Goal: Task Accomplishment & Management: Manage account settings

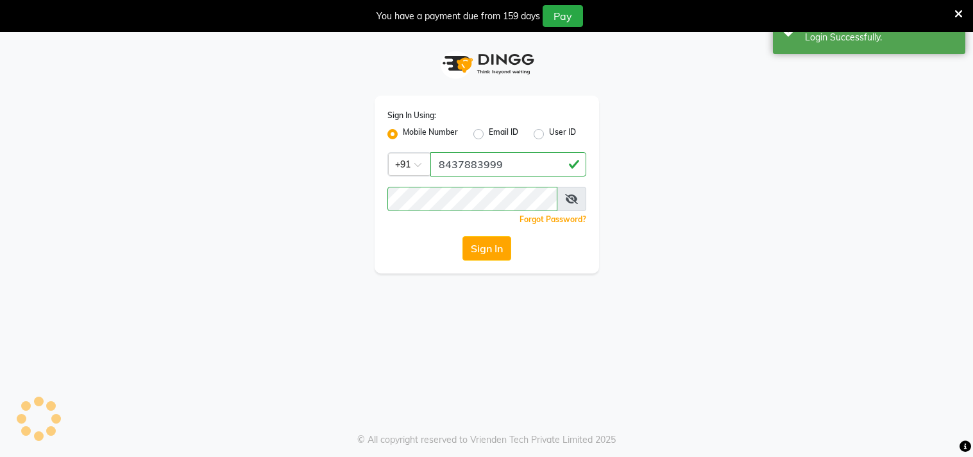
select select "83"
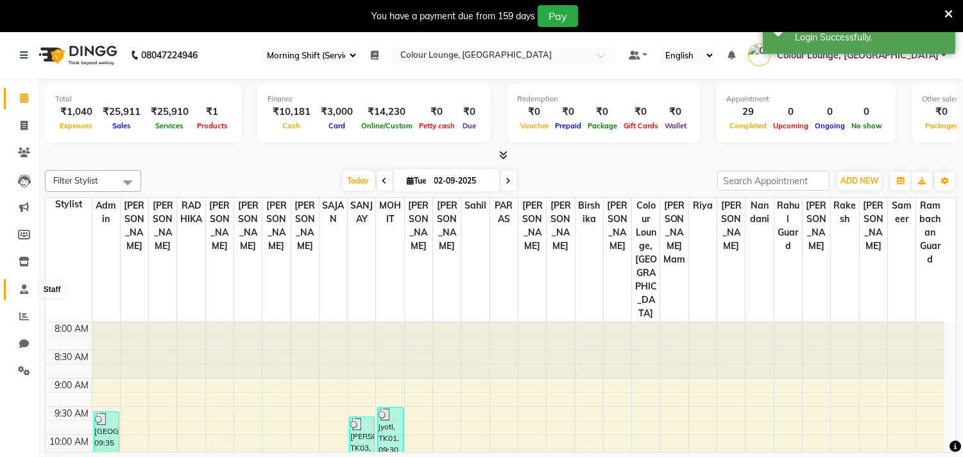
click at [22, 291] on icon at bounding box center [24, 289] width 8 height 10
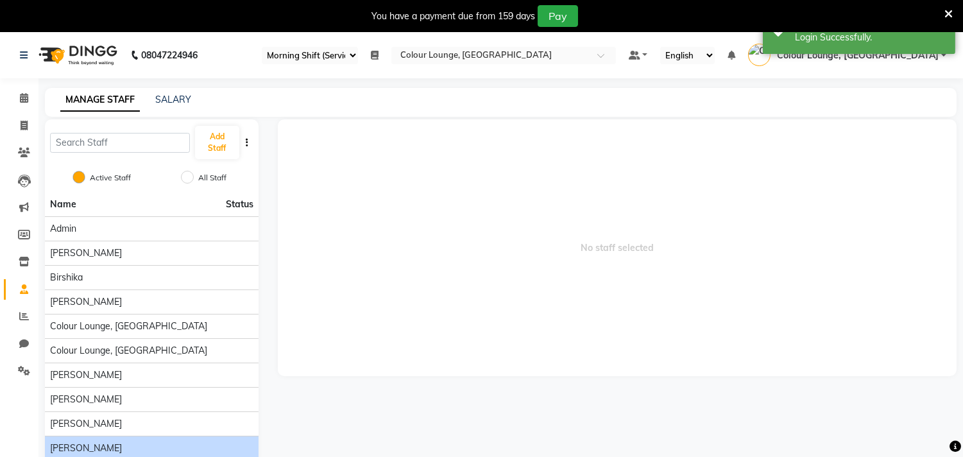
scroll to position [60, 0]
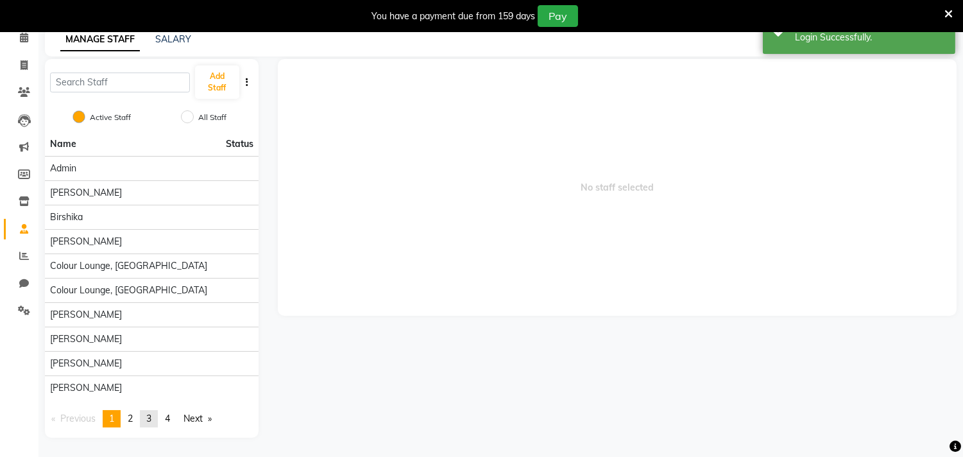
click at [155, 420] on link "page 3" at bounding box center [149, 418] width 18 height 17
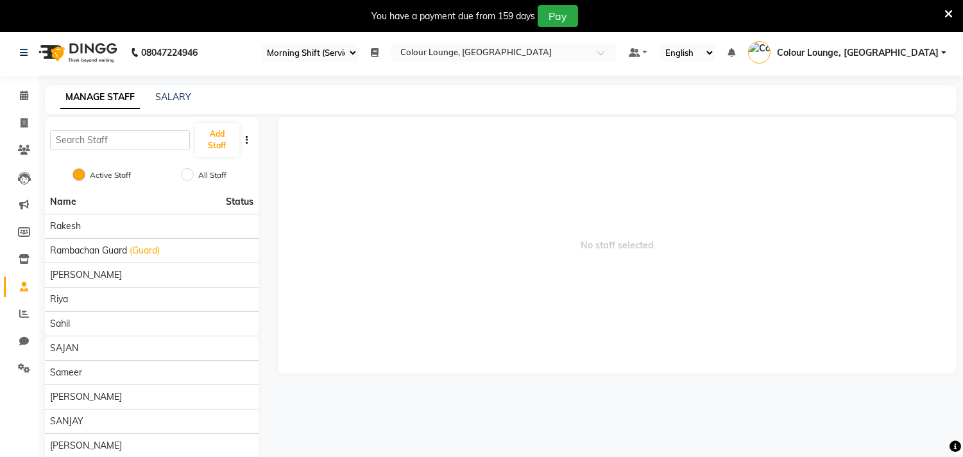
scroll to position [0, 0]
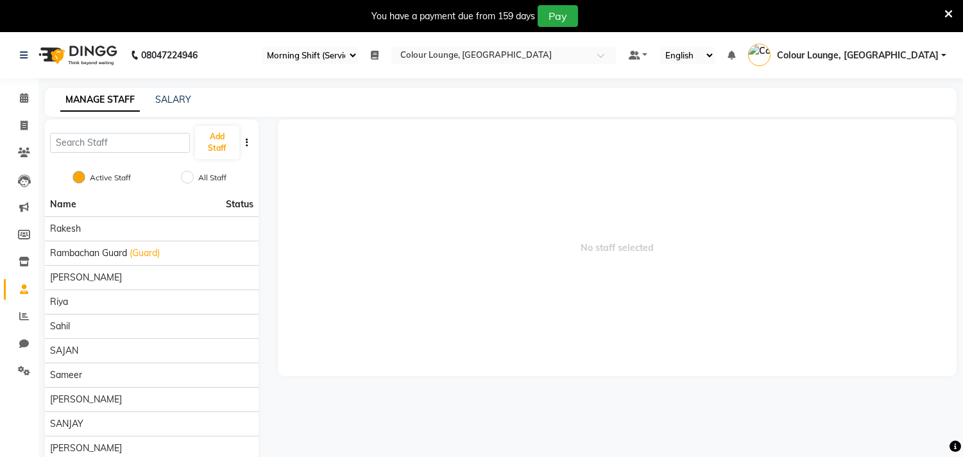
click at [948, 8] on icon at bounding box center [948, 14] width 8 height 12
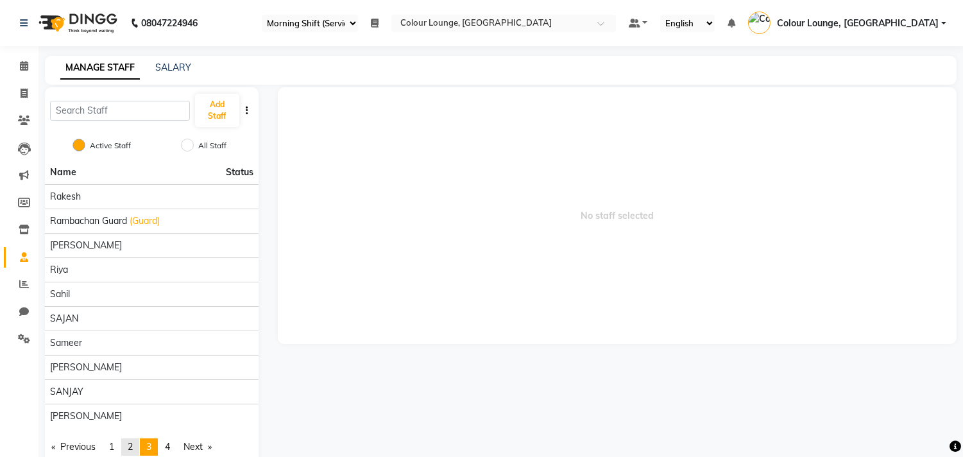
click at [136, 446] on link "page 2" at bounding box center [130, 446] width 18 height 17
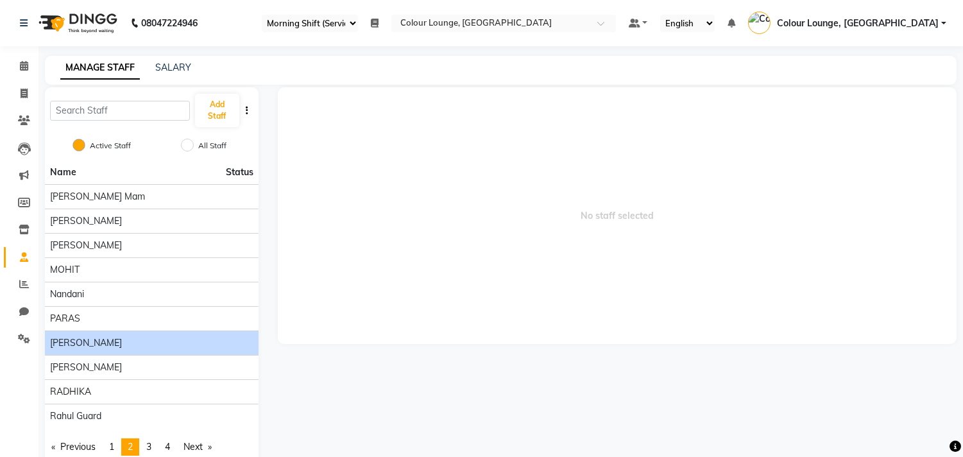
scroll to position [28, 0]
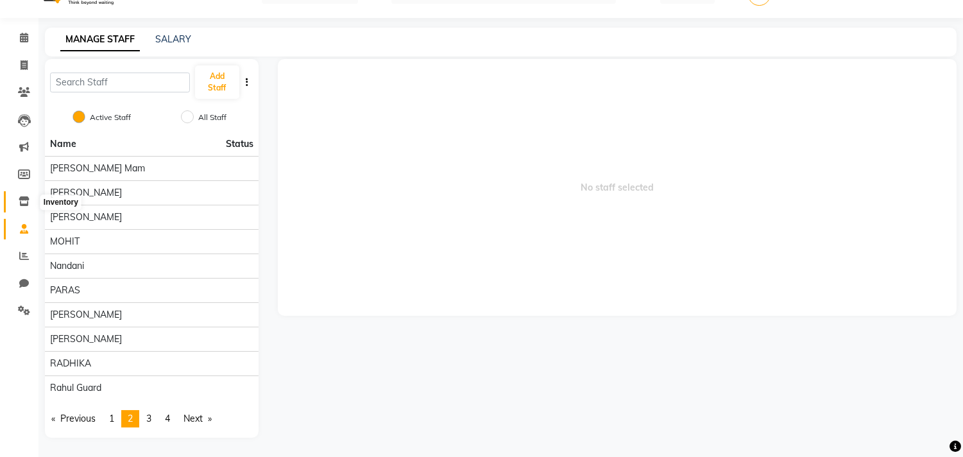
click at [19, 201] on icon at bounding box center [24, 201] width 11 height 10
click at [23, 206] on icon at bounding box center [24, 201] width 11 height 10
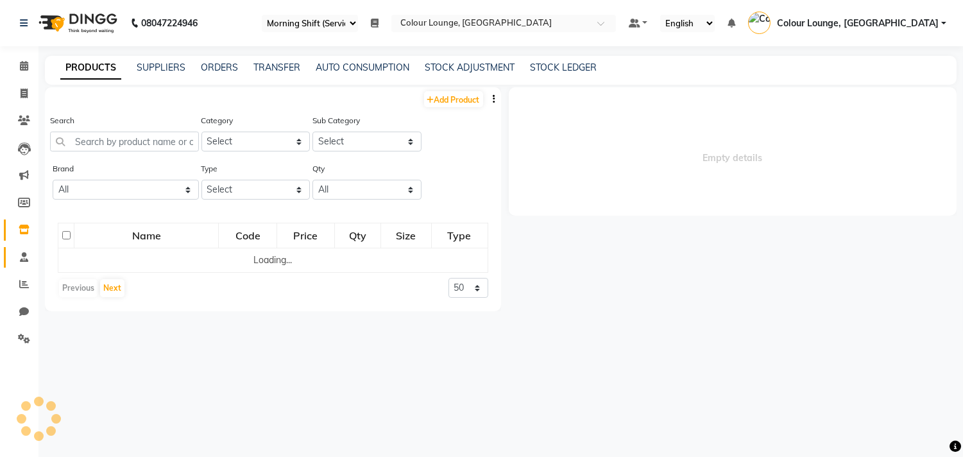
click at [22, 255] on icon at bounding box center [24, 257] width 8 height 10
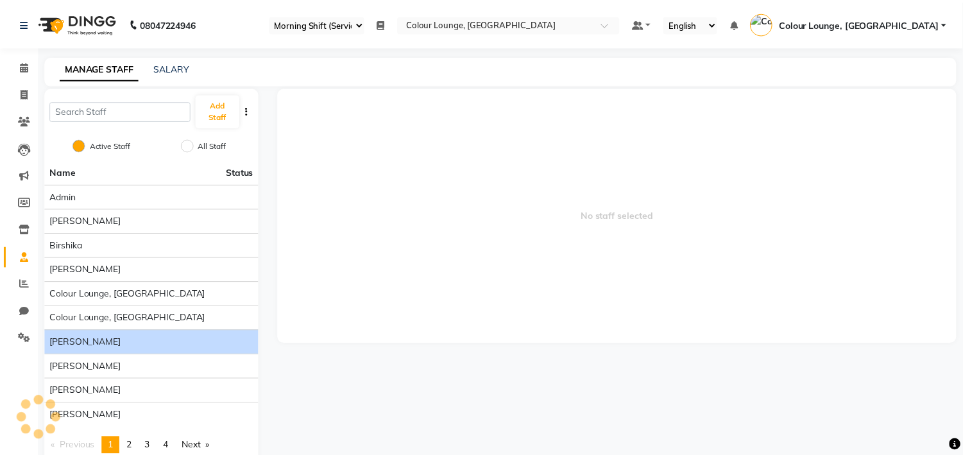
scroll to position [28, 0]
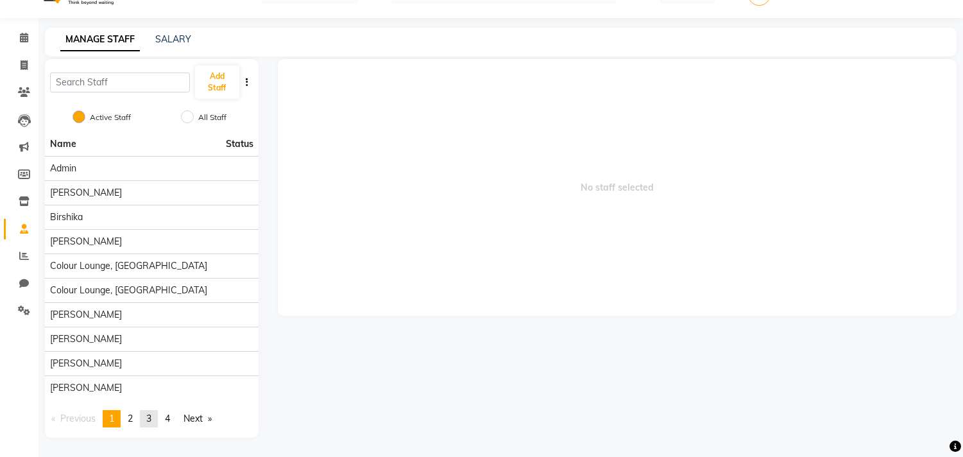
click at [148, 419] on link "page 3" at bounding box center [149, 418] width 18 height 17
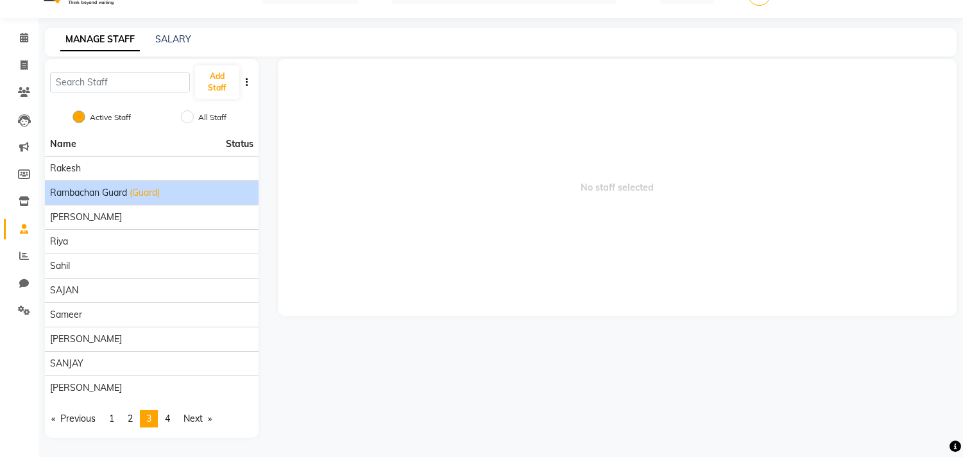
click at [126, 197] on span "Rambachan guard" at bounding box center [88, 192] width 77 height 13
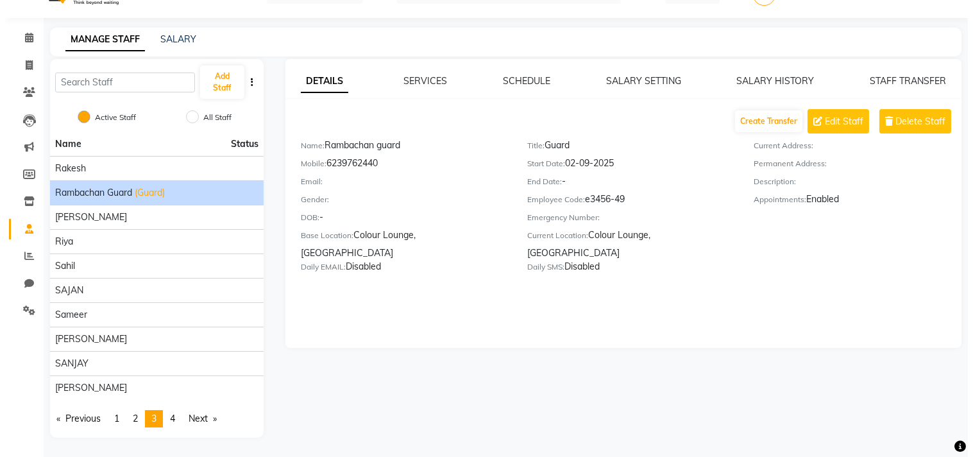
scroll to position [0, 0]
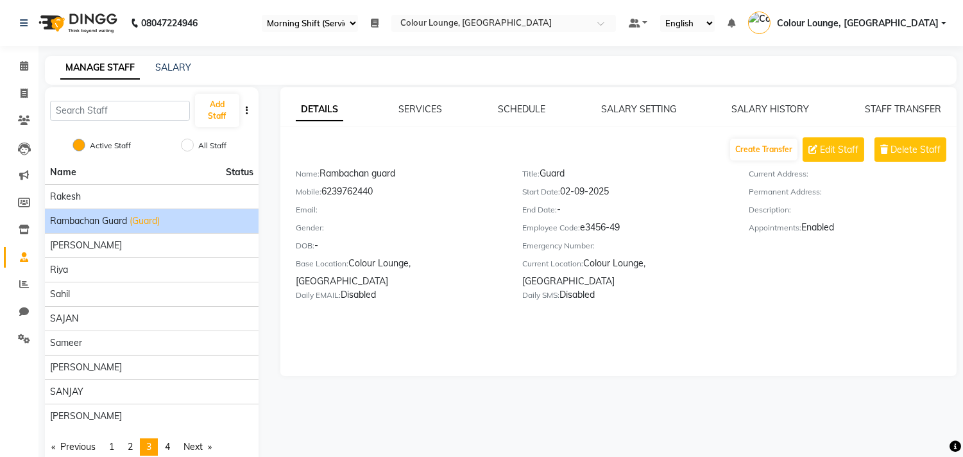
click at [911, 19] on span "Colour Lounge, [GEOGRAPHIC_DATA]" at bounding box center [858, 23] width 162 height 13
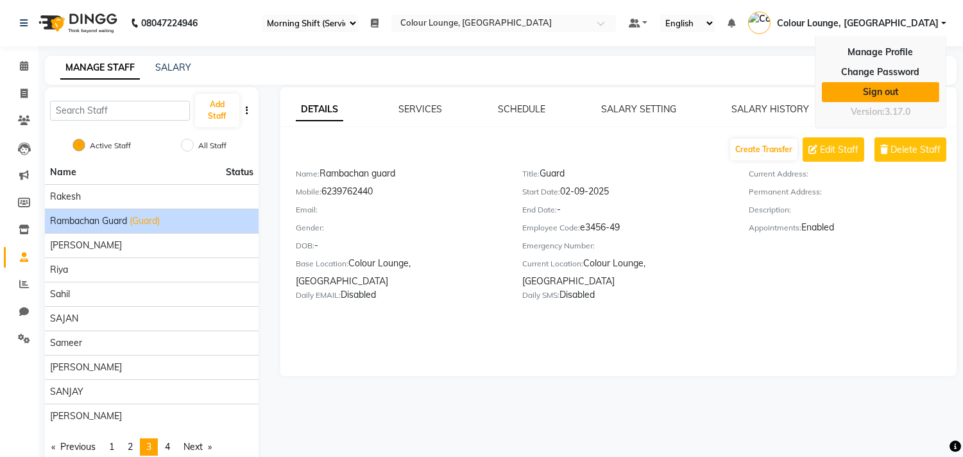
click at [883, 90] on link "Sign out" at bounding box center [880, 92] width 117 height 20
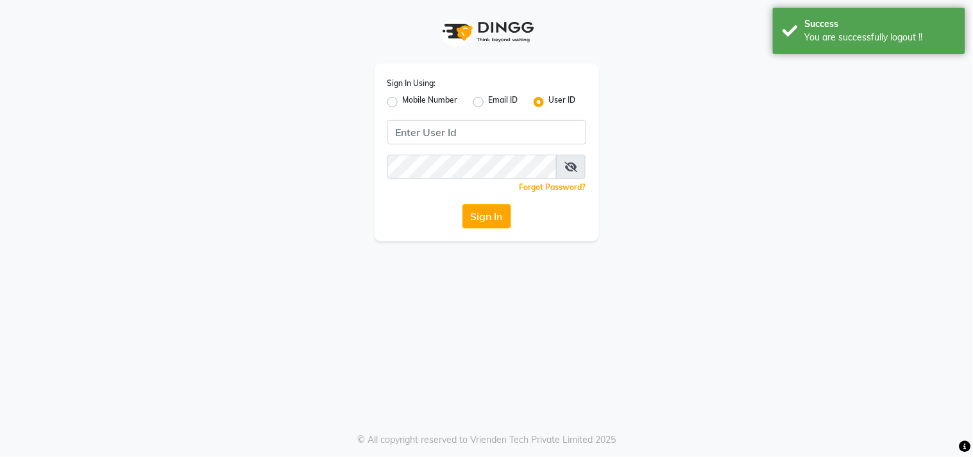
click at [403, 105] on label "Mobile Number" at bounding box center [430, 101] width 55 height 15
click at [403, 103] on input "Mobile Number" at bounding box center [407, 98] width 8 height 8
radio input "true"
radio input "false"
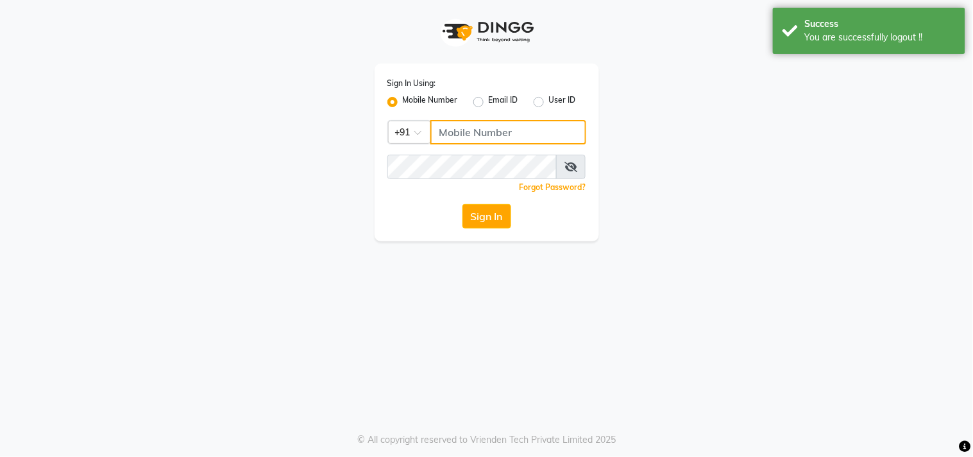
click at [455, 131] on input "Username" at bounding box center [508, 132] width 156 height 24
type input "8437870999"
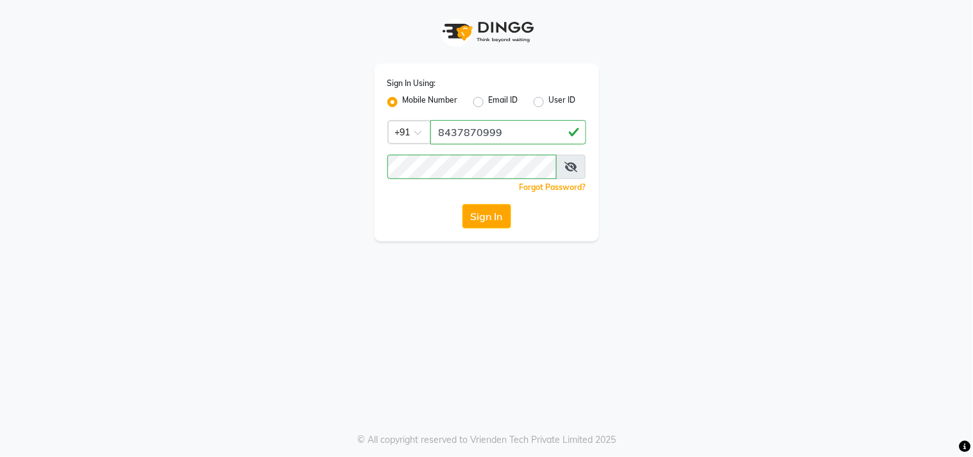
click at [457, 228] on div "Sign In Using: Mobile Number Email ID User ID Country Code × [PHONE_NUMBER] Rem…" at bounding box center [487, 153] width 225 height 178
click at [477, 213] on button "Sign In" at bounding box center [486, 216] width 49 height 24
